Goal: Transaction & Acquisition: Download file/media

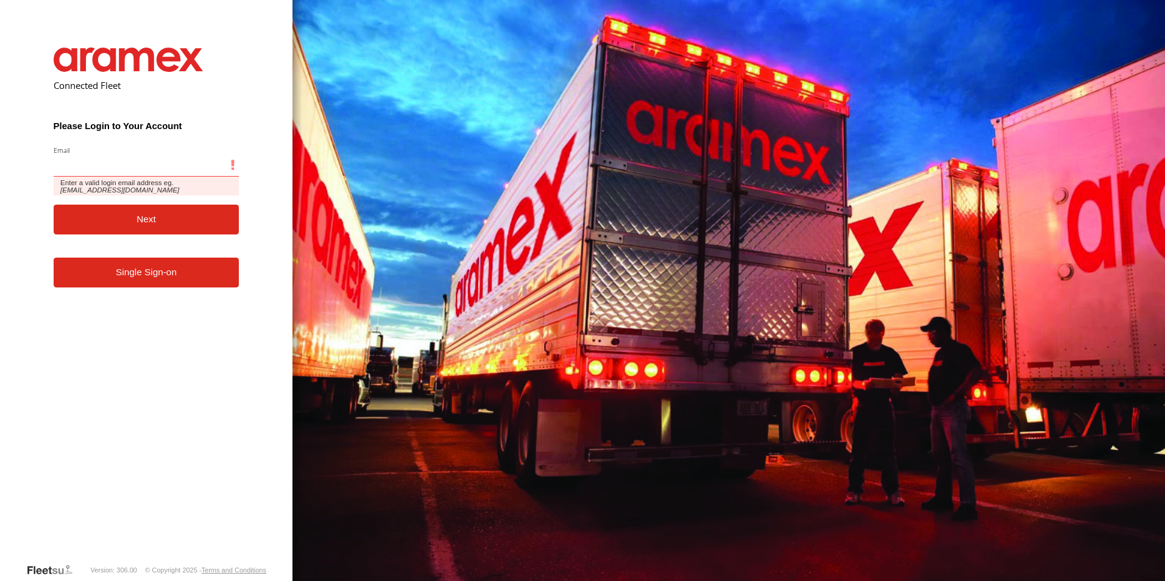
click at [155, 164] on input "Email" at bounding box center [147, 166] width 186 height 22
paste input "**********"
type input "**********"
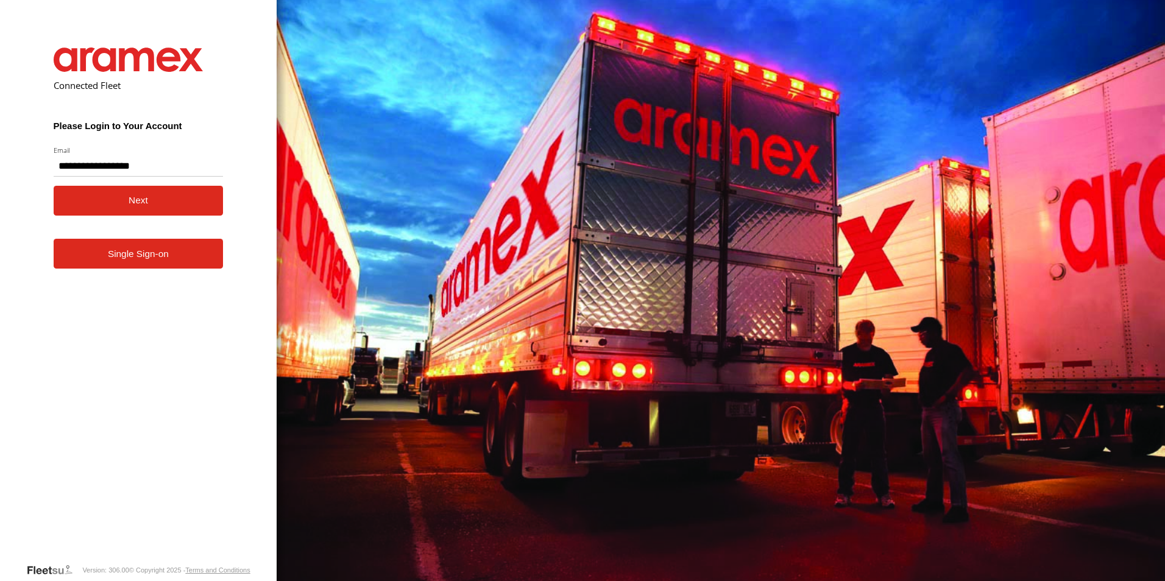
click at [71, 207] on button "Next" at bounding box center [139, 201] width 170 height 30
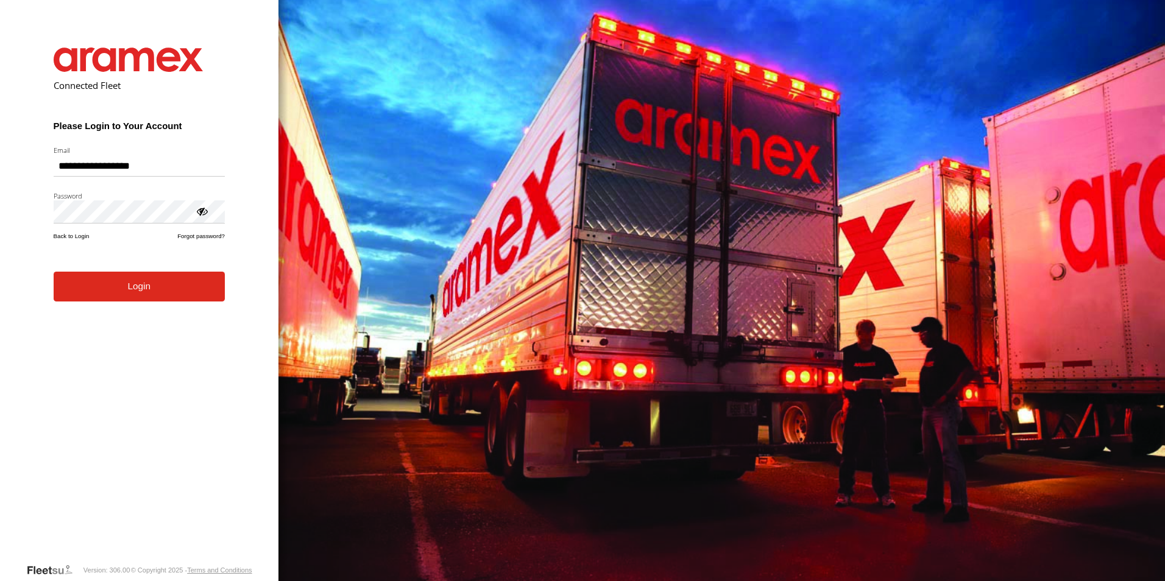
click at [158, 304] on form "**********" at bounding box center [139, 296] width 208 height 534
click at [160, 280] on button "Login" at bounding box center [139, 287] width 171 height 30
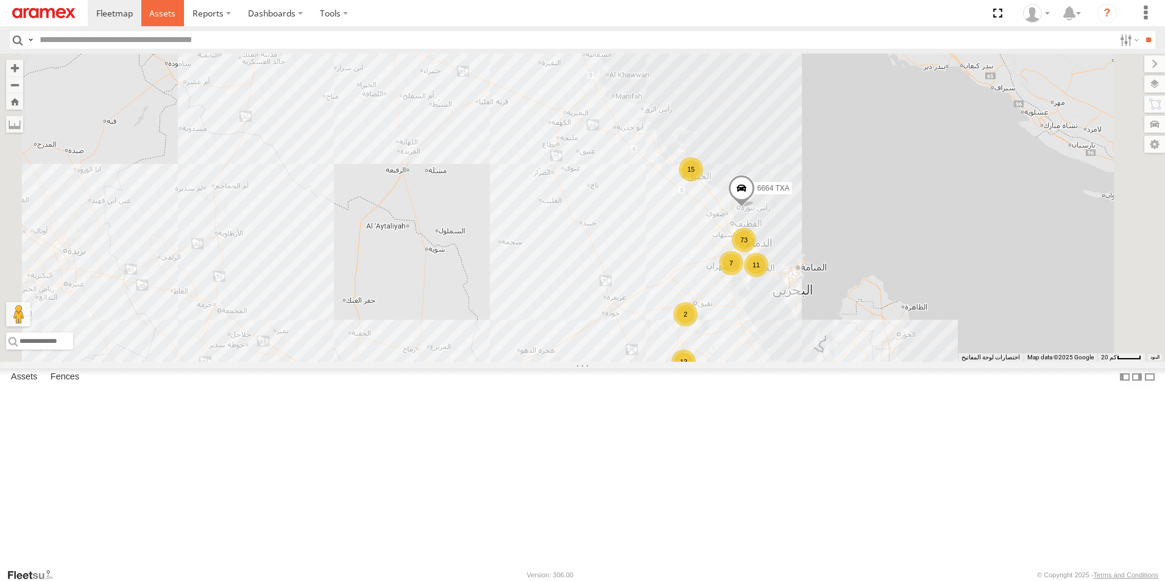
click at [167, 9] on span at bounding box center [162, 13] width 26 height 12
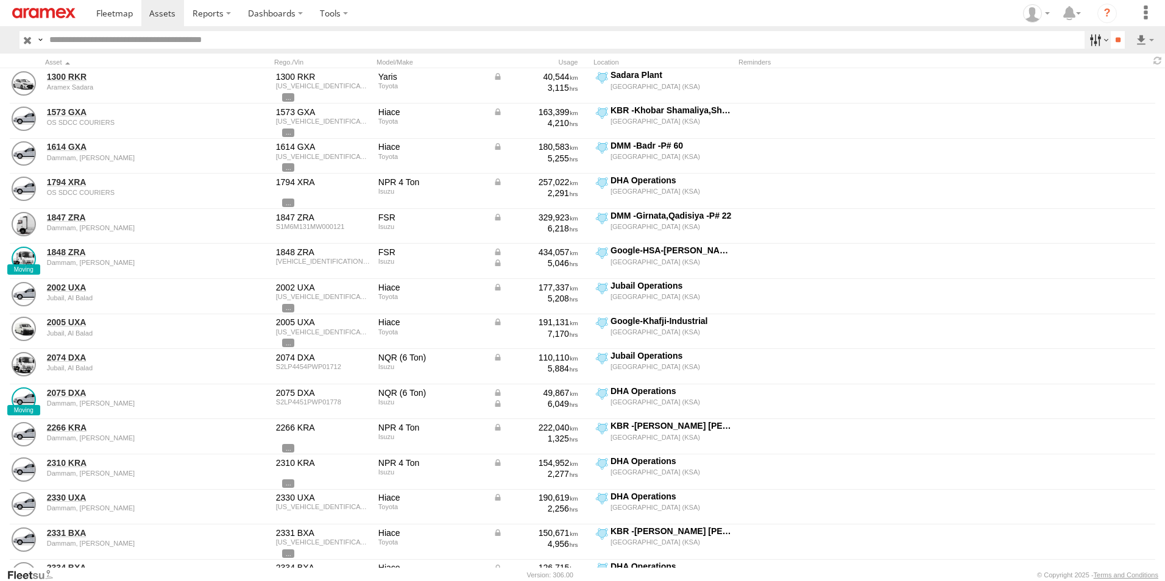
click at [1096, 40] on label at bounding box center [1098, 40] width 26 height 18
click at [0, 0] on span "[GEOGRAPHIC_DATA] (KSA)" at bounding box center [0, 0] width 0 height 0
click at [0, 0] on span "DHA - Dharan" at bounding box center [0, 0] width 0 height 0
click at [0, 0] on span "DHA Logistics" at bounding box center [0, 0] width 0 height 0
click at [0, 0] on span "Defleeted Vehicles DHA" at bounding box center [0, 0] width 0 height 0
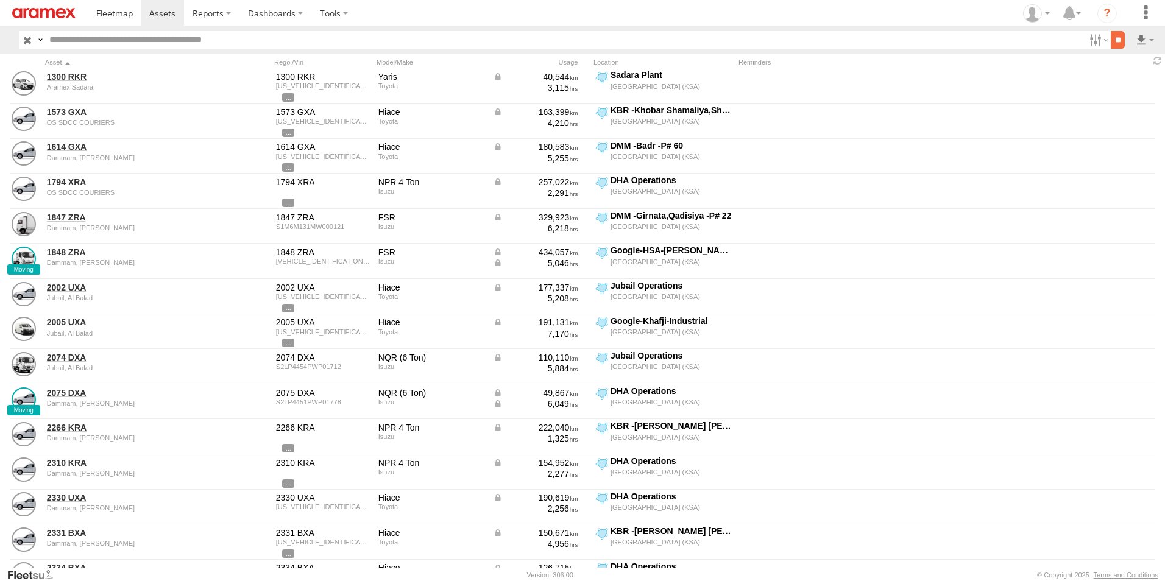
click at [1120, 38] on input "**" at bounding box center [1118, 40] width 14 height 18
click at [1144, 38] on label at bounding box center [1145, 40] width 21 height 18
click at [1130, 82] on label at bounding box center [1113, 84] width 74 height 18
click at [0, 0] on label "Asset ID" at bounding box center [0, 0] width 0 height 0
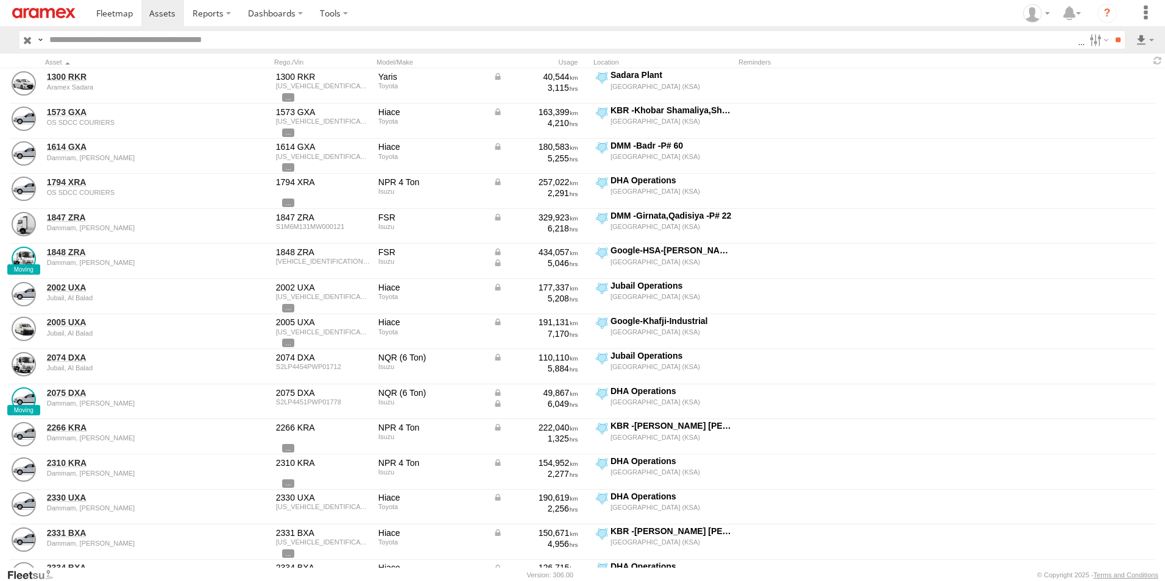
click at [0, 0] on label "ODO" at bounding box center [0, 0] width 0 height 0
click at [0, 0] on label "VIN" at bounding box center [0, 0] width 0 height 0
click at [0, 0] on label "Reminders" at bounding box center [0, 0] width 0 height 0
click at [0, 0] on label "Street Number" at bounding box center [0, 0] width 0 height 0
click at [0, 0] on label "Street Name / Fence Name" at bounding box center [0, 0] width 0 height 0
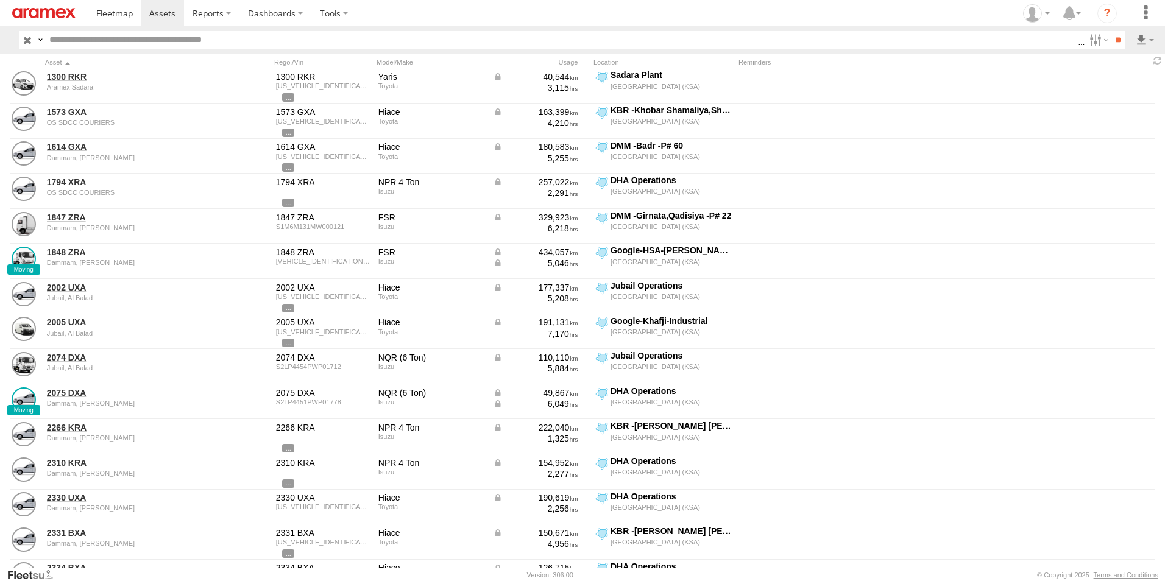
click at [0, 0] on label "Suburb / City" at bounding box center [0, 0] width 0 height 0
click at [0, 0] on label "Postcode / Zipcode" at bounding box center [0, 0] width 0 height 0
click at [0, 0] on label "State" at bounding box center [0, 0] width 0 height 0
click at [0, 0] on label "Country" at bounding box center [0, 0] width 0 height 0
click at [0, 0] on label "Latitude" at bounding box center [0, 0] width 0 height 0
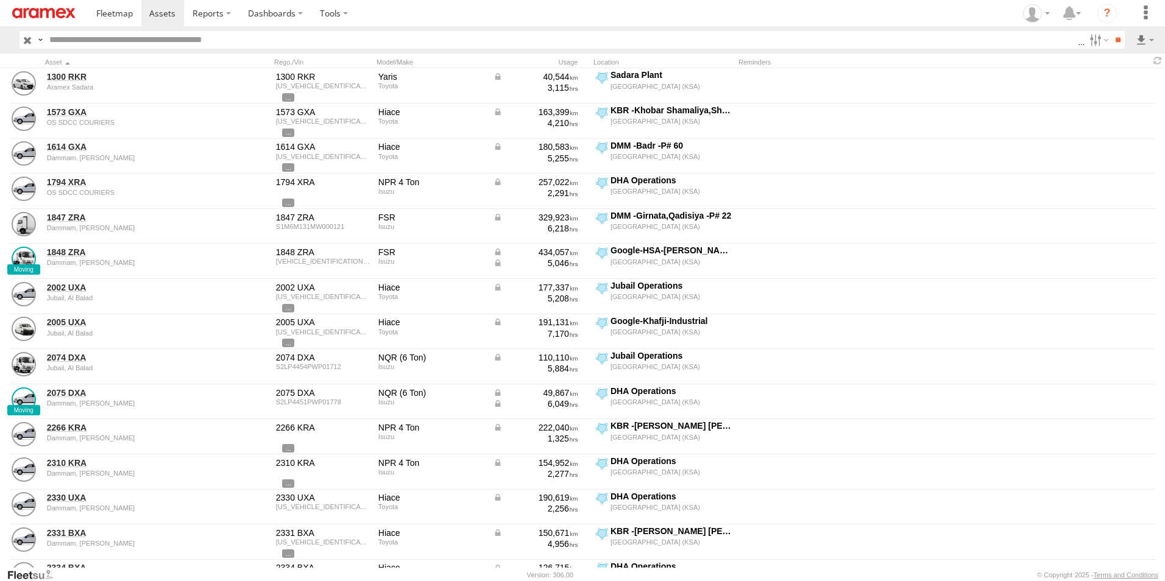
click at [0, 0] on label "Longitude" at bounding box center [0, 0] width 0 height 0
click at [0, 0] on label "First Name" at bounding box center [0, 0] width 0 height 0
click at [0, 0] on label "Last Name" at bounding box center [0, 0] width 0 height 0
click at [0, 0] on button "Export" at bounding box center [0, 0] width 0 height 0
click at [0, 0] on label "×" at bounding box center [0, 0] width 0 height 0
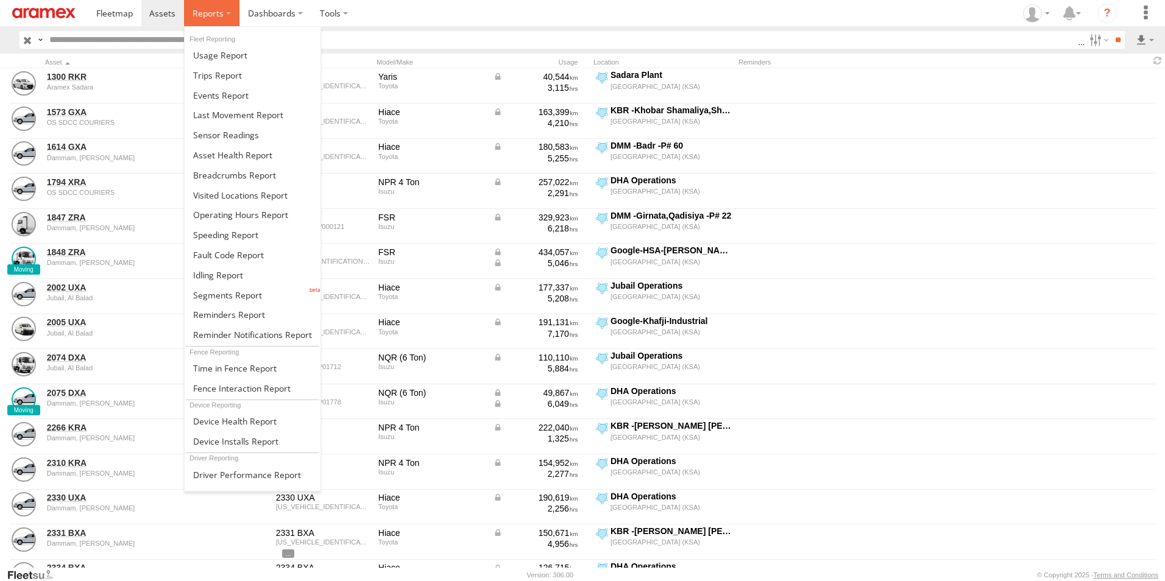
click at [225, 13] on label at bounding box center [211, 13] width 55 height 26
click at [245, 119] on span at bounding box center [238, 115] width 90 height 12
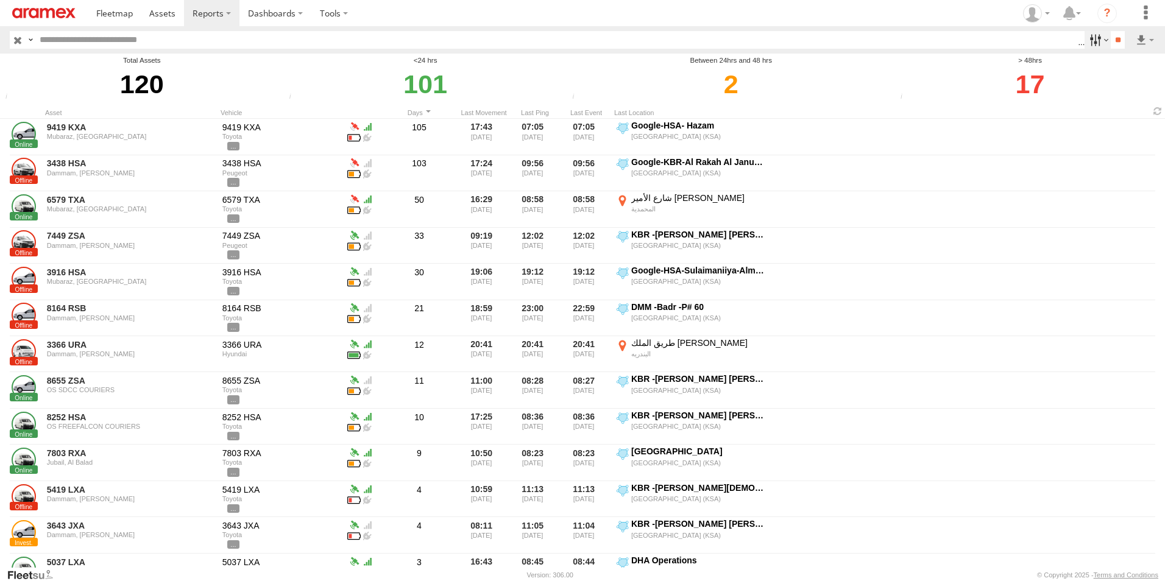
click at [1097, 38] on label at bounding box center [1098, 40] width 26 height 18
click at [1113, 36] on input "**" at bounding box center [1118, 40] width 14 height 18
click at [1142, 40] on label at bounding box center [1145, 40] width 21 height 18
click at [1138, 76] on link at bounding box center [1113, 84] width 74 height 18
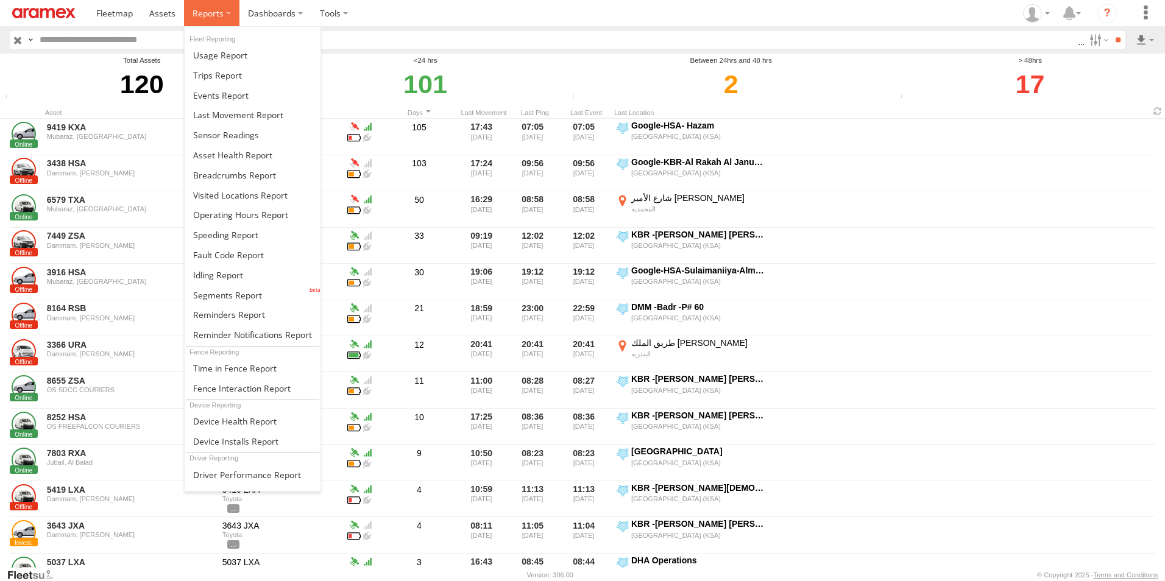
click at [230, 12] on label at bounding box center [211, 13] width 55 height 26
click at [235, 292] on span at bounding box center [227, 295] width 69 height 12
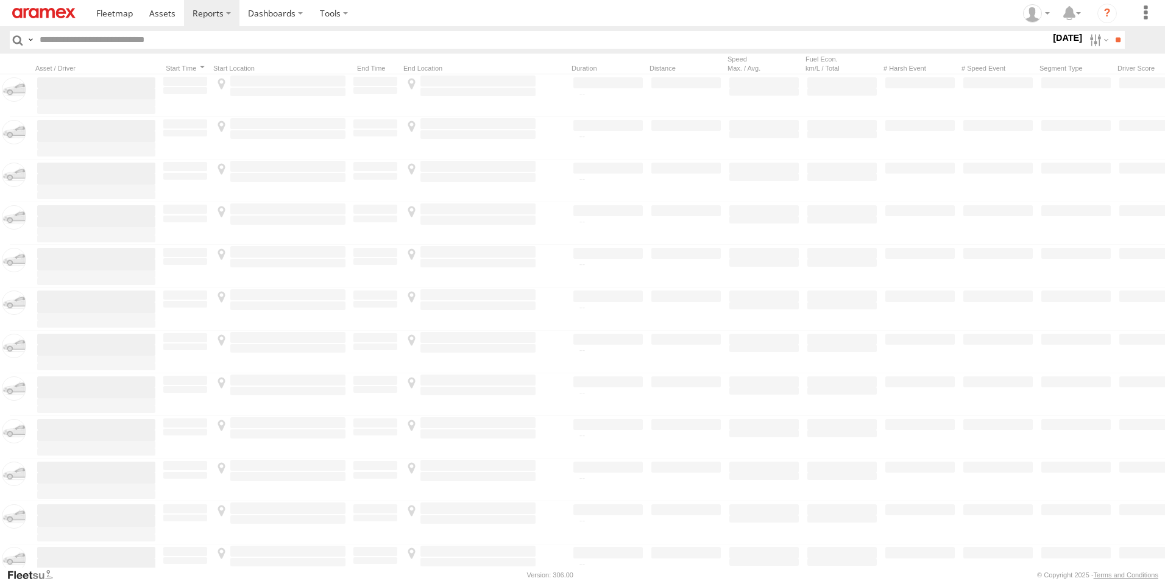
click at [1055, 35] on label "24 Aug 25" at bounding box center [1067, 37] width 34 height 13
click at [0, 0] on label at bounding box center [0, 0] width 0 height 0
click at [0, 0] on span "[GEOGRAPHIC_DATA] (KSA)" at bounding box center [0, 0] width 0 height 0
click at [0, 0] on span "DHA - Dharan" at bounding box center [0, 0] width 0 height 0
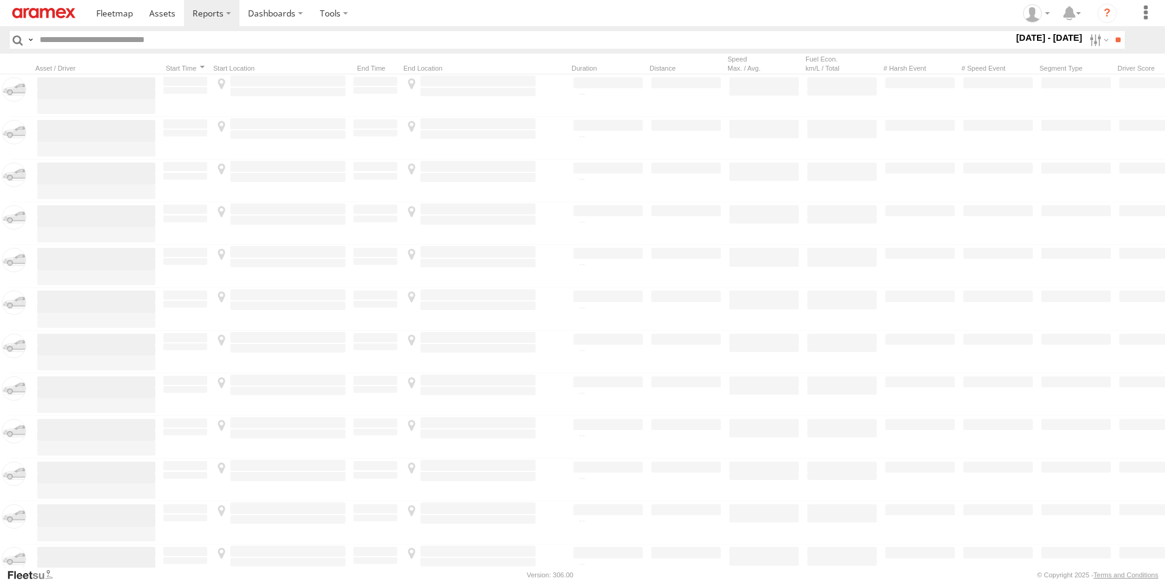
click at [0, 0] on span "DHA Logistics" at bounding box center [0, 0] width 0 height 0
click at [0, 0] on span "Defleeted Vehicles DHA" at bounding box center [0, 0] width 0 height 0
click at [1114, 44] on input "**" at bounding box center [1118, 40] width 14 height 18
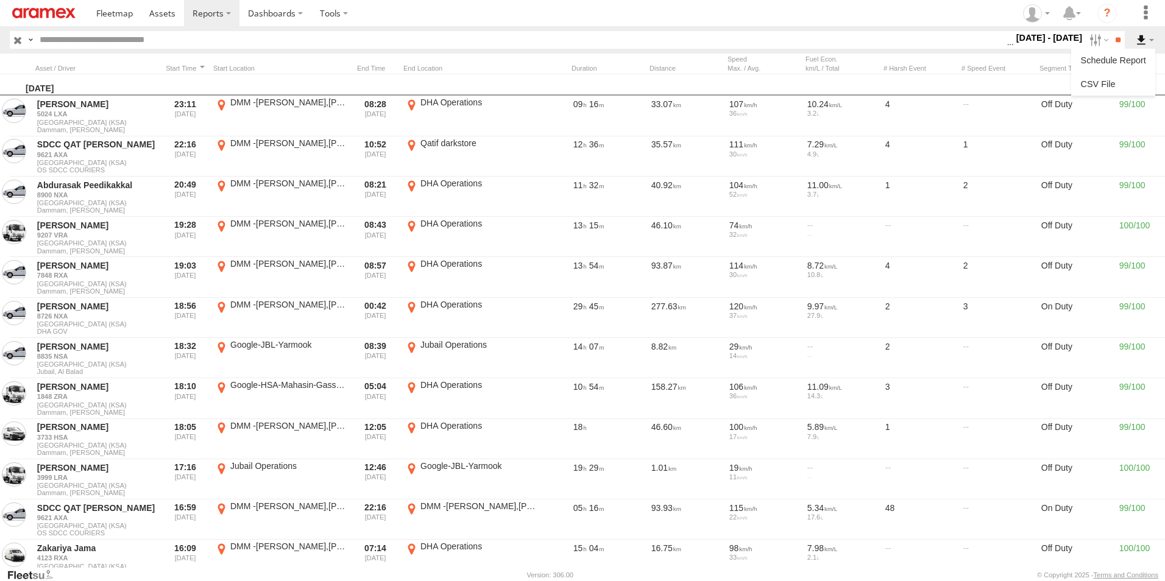
click at [1142, 38] on label at bounding box center [1145, 40] width 21 height 18
click at [1129, 87] on link at bounding box center [1113, 84] width 74 height 18
